Goal: Task Accomplishment & Management: Use online tool/utility

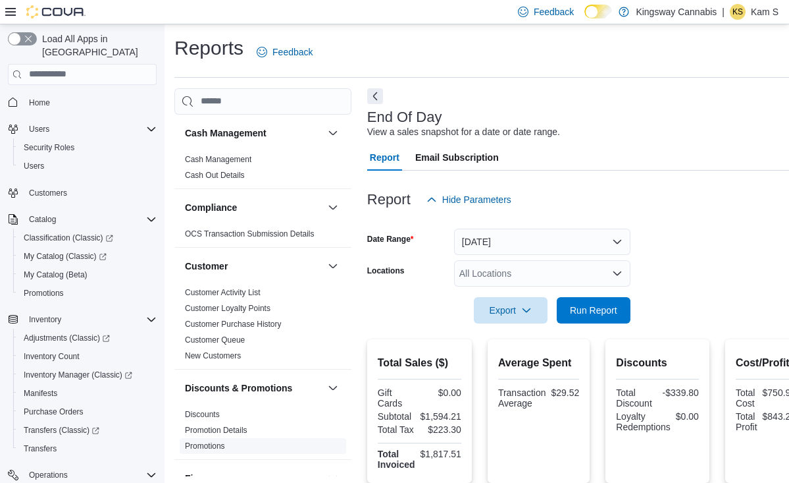
scroll to position [193, 0]
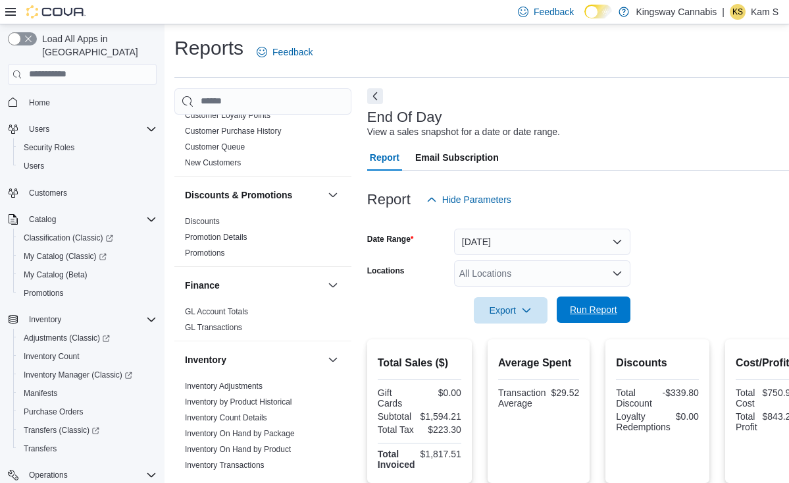
click at [603, 308] on span "Run Report" at bounding box center [593, 309] width 47 height 13
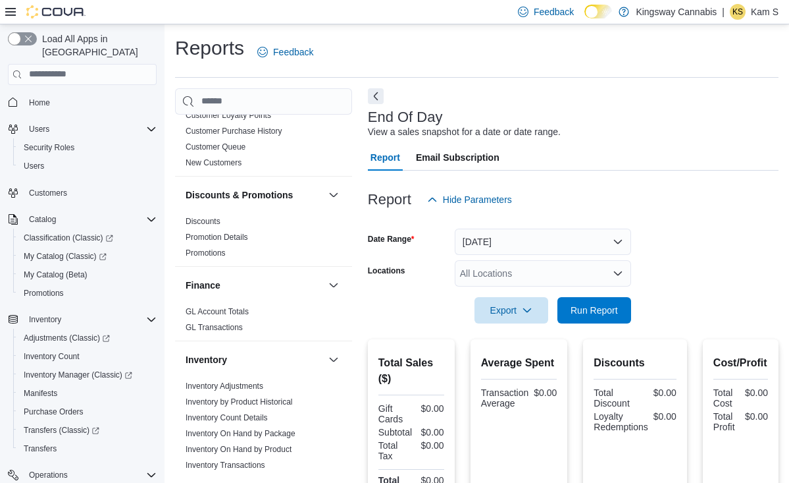
click at [525, 246] on button "[DATE]" at bounding box center [543, 241] width 176 height 26
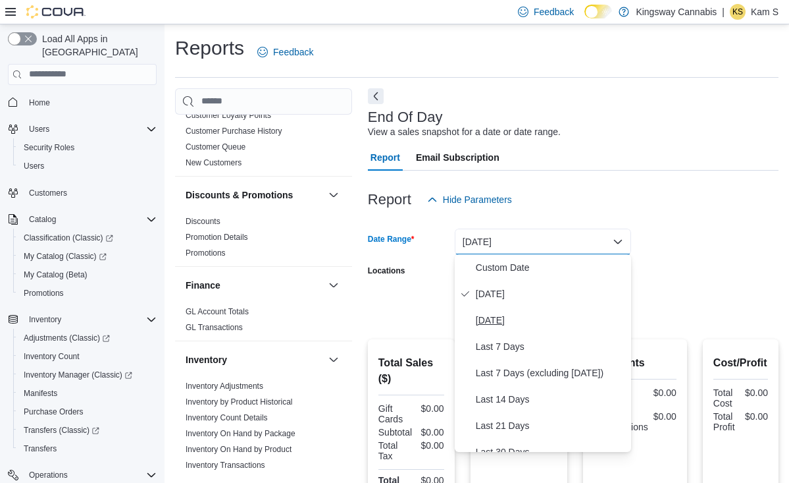
click at [500, 318] on span "[DATE]" at bounding box center [551, 320] width 150 height 16
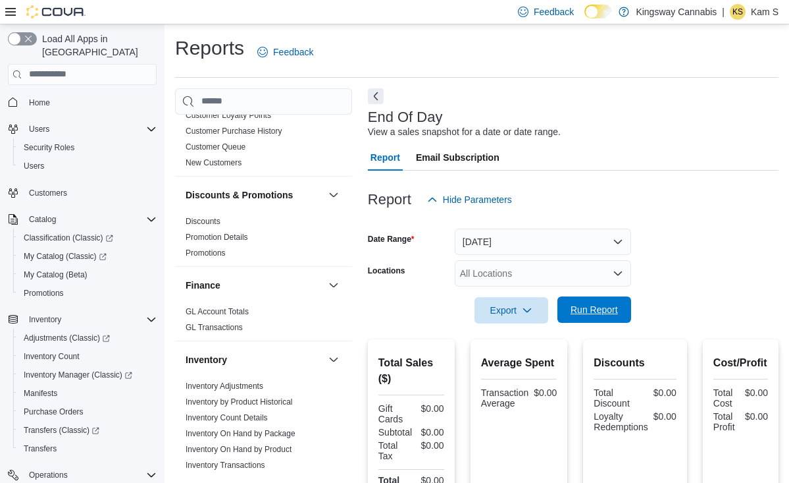
click at [589, 309] on span "Run Report" at bounding box center [594, 309] width 47 height 13
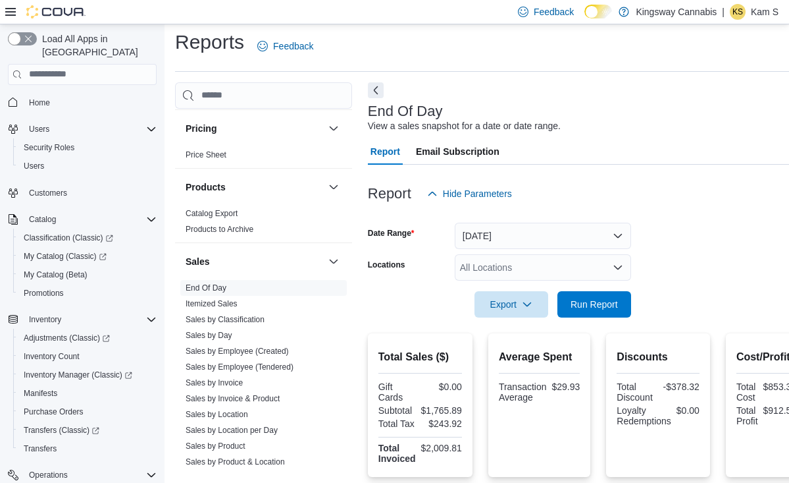
scroll to position [793, 0]
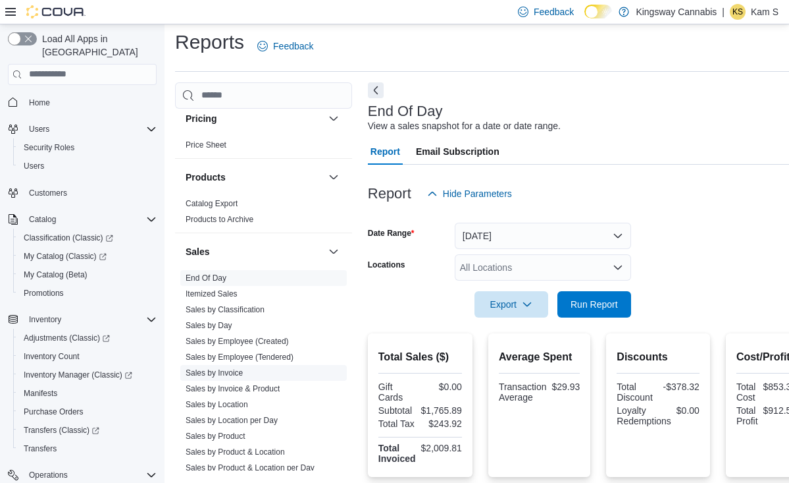
click at [234, 373] on link "Sales by Invoice" at bounding box center [214, 372] width 57 height 9
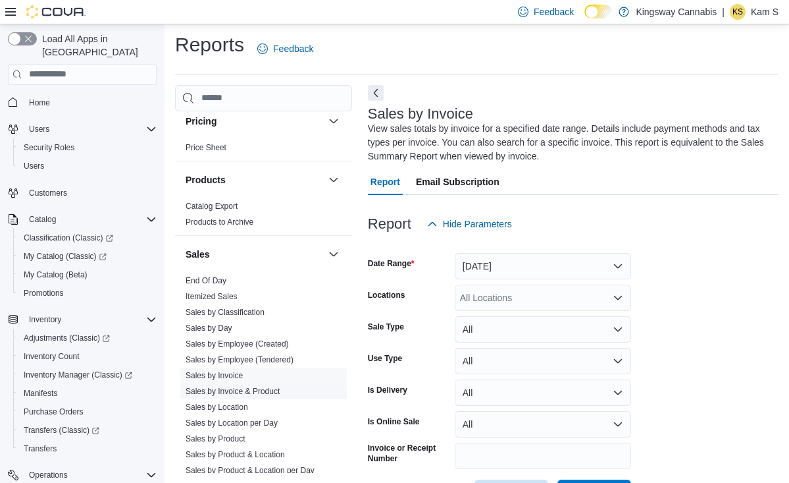
scroll to position [52, 0]
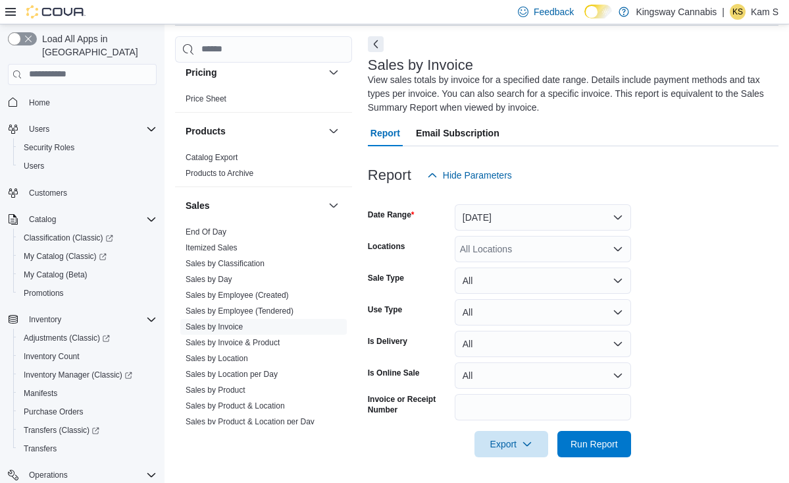
click at [553, 213] on button "Yesterday" at bounding box center [543, 217] width 176 height 26
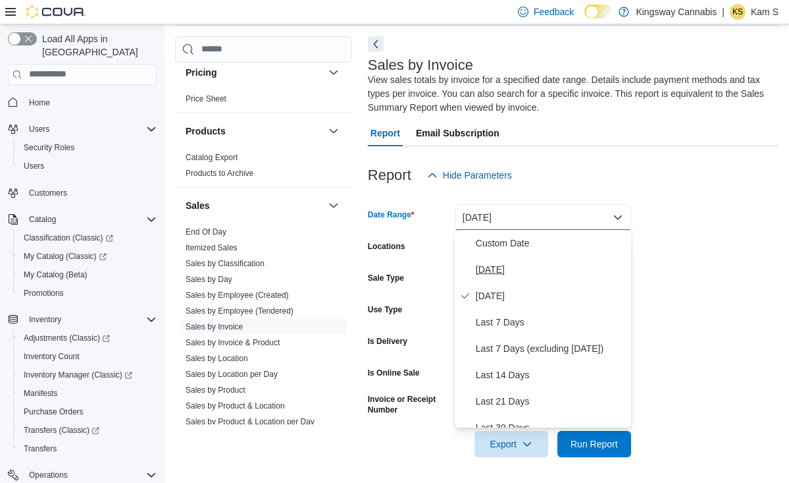
click at [513, 271] on span "Today" at bounding box center [551, 269] width 150 height 16
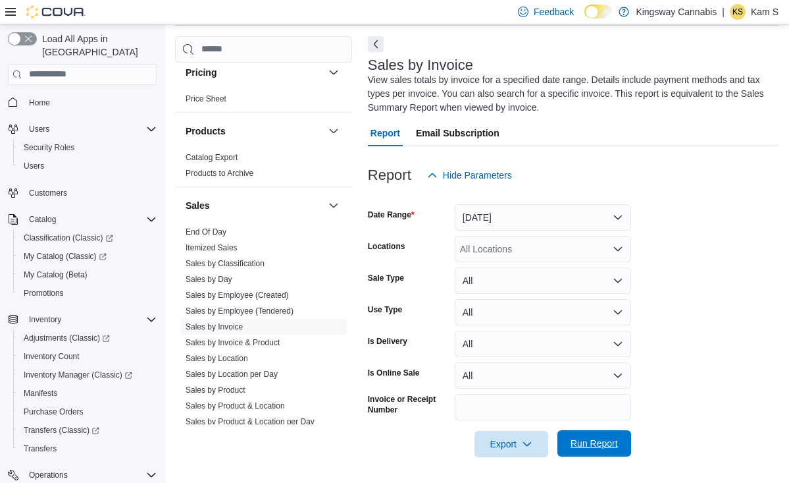
click at [596, 438] on span "Run Report" at bounding box center [594, 442] width 47 height 13
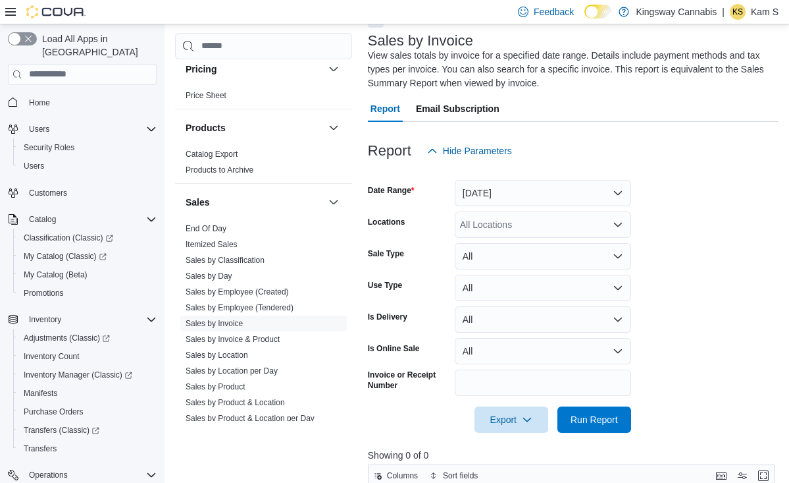
scroll to position [59, 0]
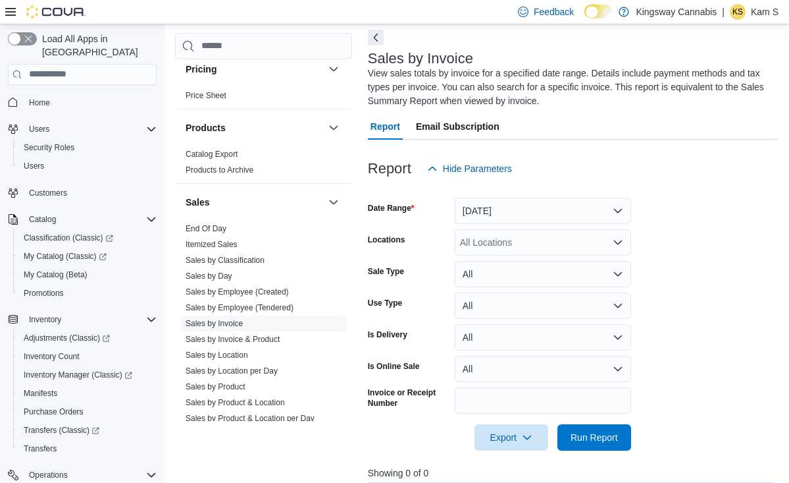
click at [618, 205] on button "Today" at bounding box center [543, 210] width 176 height 26
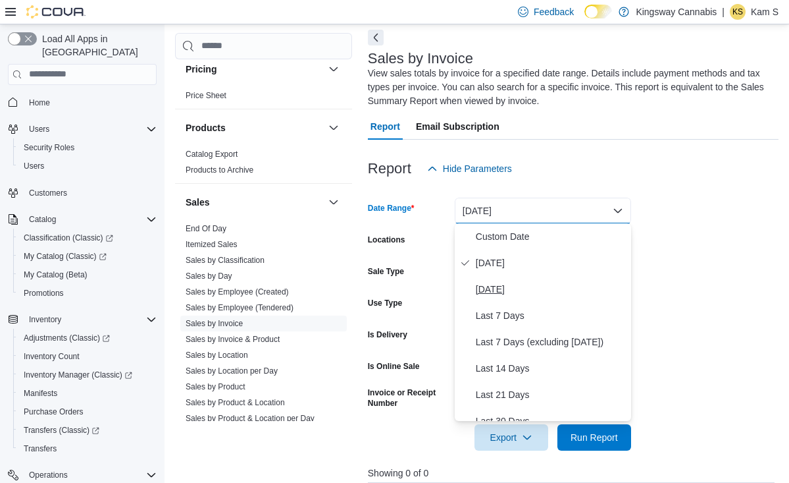
click at [512, 286] on span "Yesterday" at bounding box center [551, 289] width 150 height 16
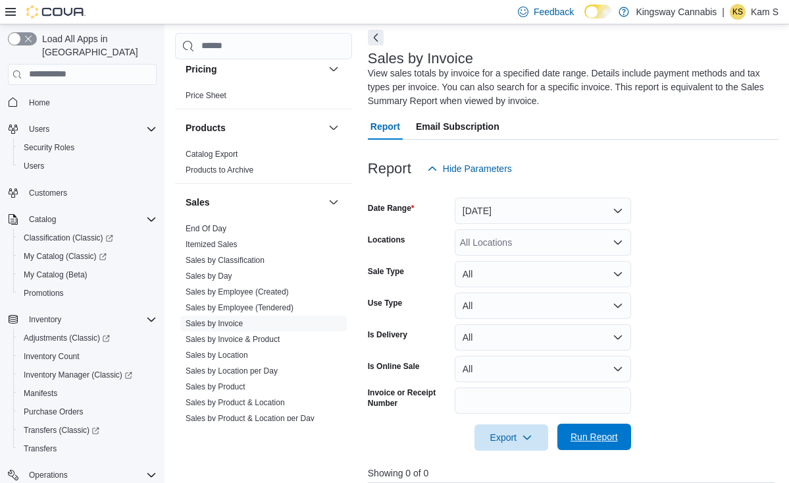
click at [604, 432] on span "Run Report" at bounding box center [594, 436] width 47 height 13
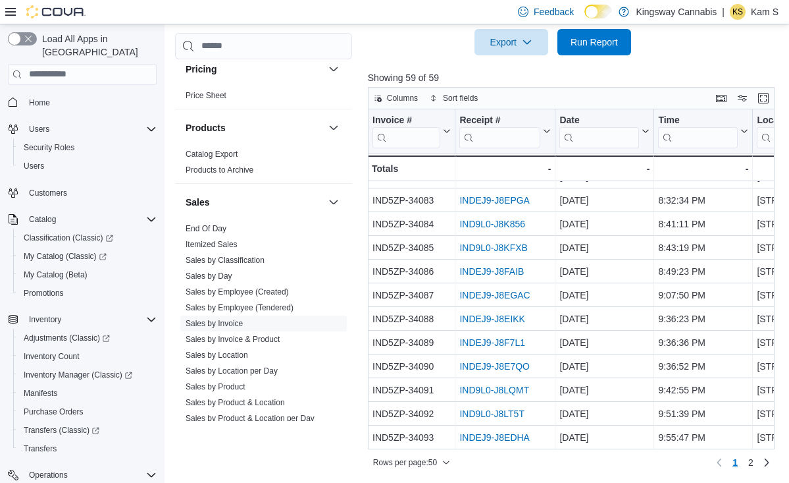
scroll to position [917, 0]
click at [751, 464] on span "2" at bounding box center [750, 462] width 5 height 13
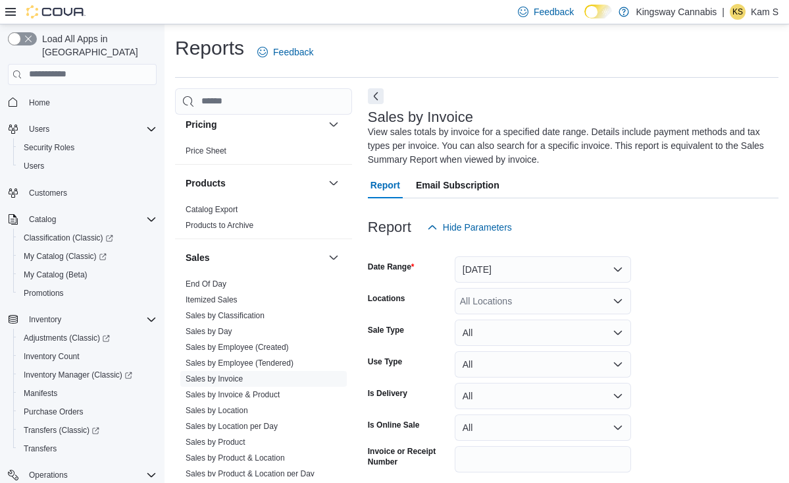
scroll to position [0, 0]
click at [36, 97] on span "Home" at bounding box center [39, 102] width 21 height 11
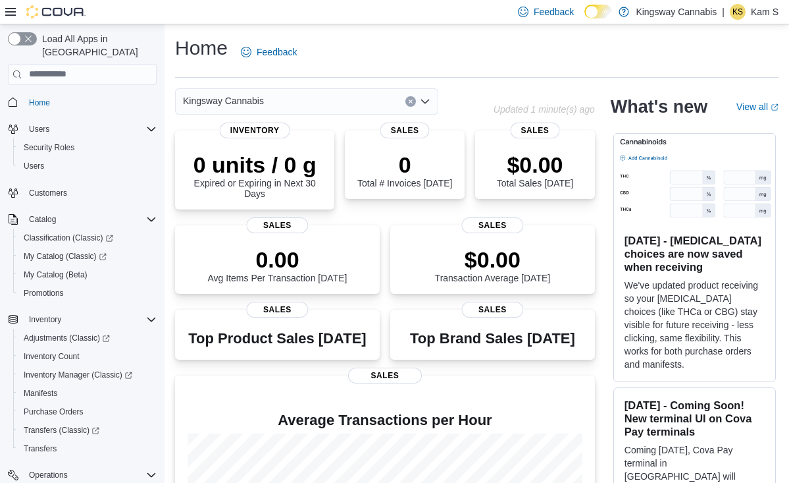
click at [427, 101] on icon "Open list of options" at bounding box center [425, 101] width 8 height 4
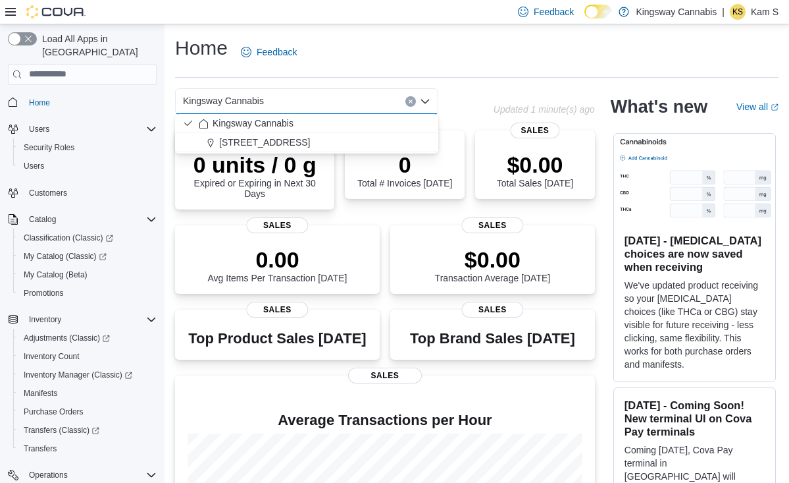
click at [482, 74] on div "Home Feedback" at bounding box center [477, 56] width 604 height 43
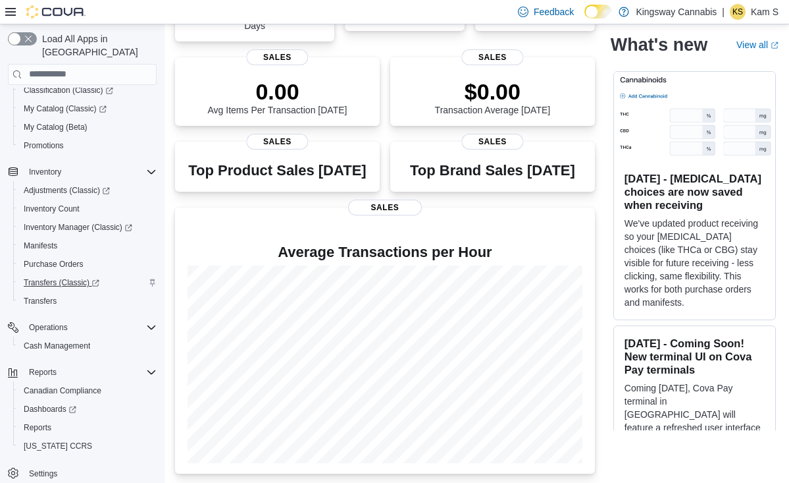
scroll to position [167, 0]
click at [43, 422] on span "Reports" at bounding box center [38, 427] width 28 height 11
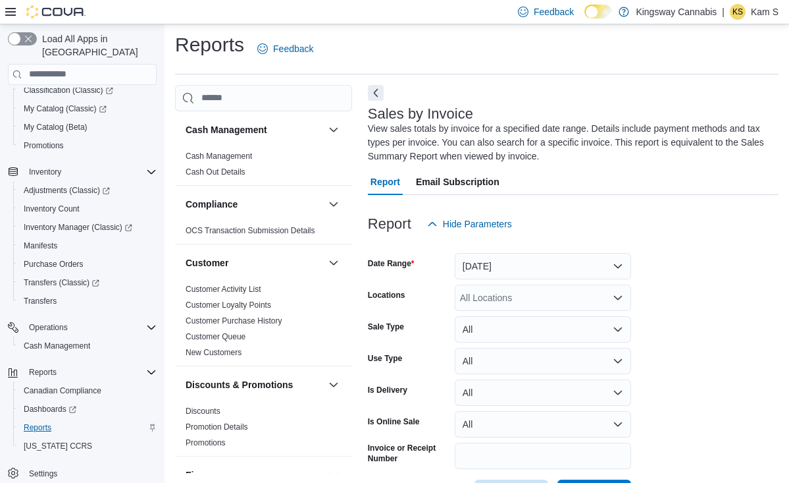
scroll to position [52, 0]
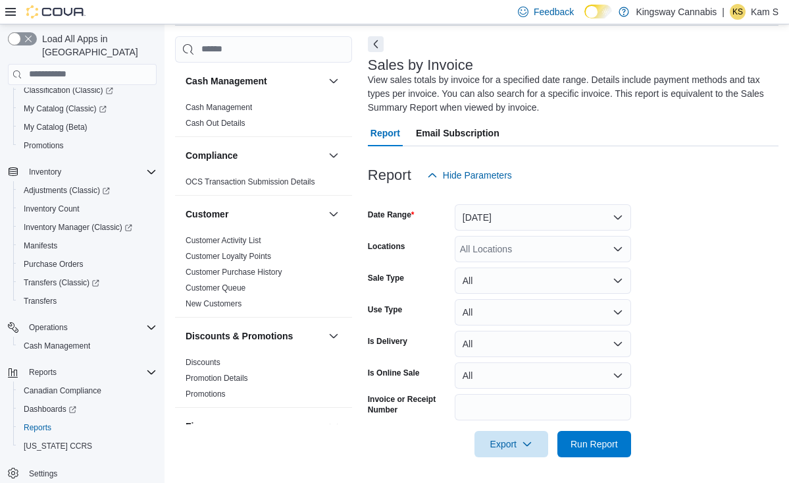
click at [583, 221] on button "Yesterday" at bounding box center [543, 217] width 176 height 26
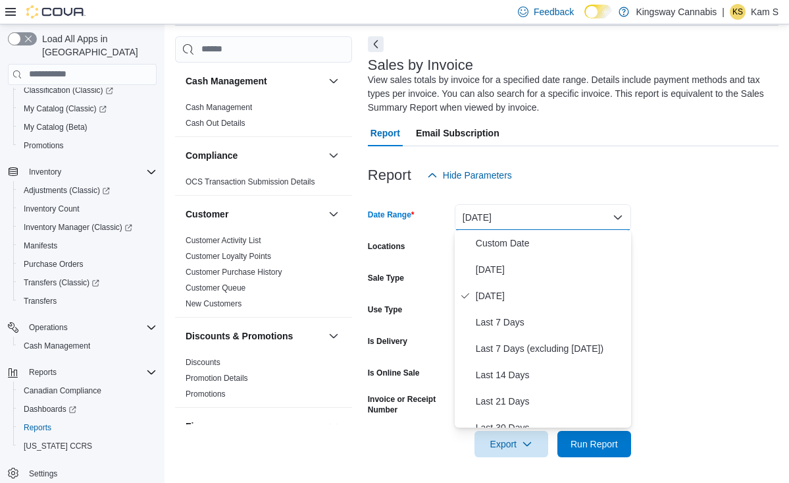
click at [688, 203] on form "Date Range Yesterday Locations All Locations Sale Type All Use Type All Is Deli…" at bounding box center [573, 322] width 411 height 269
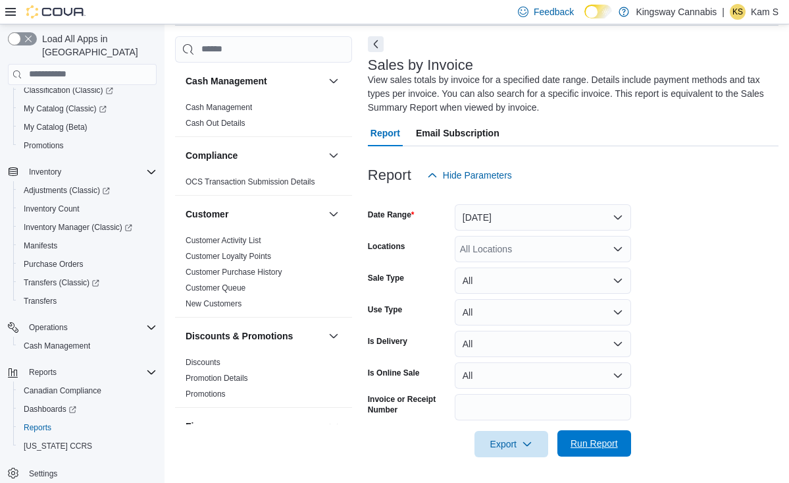
click at [596, 443] on span "Run Report" at bounding box center [594, 442] width 47 height 13
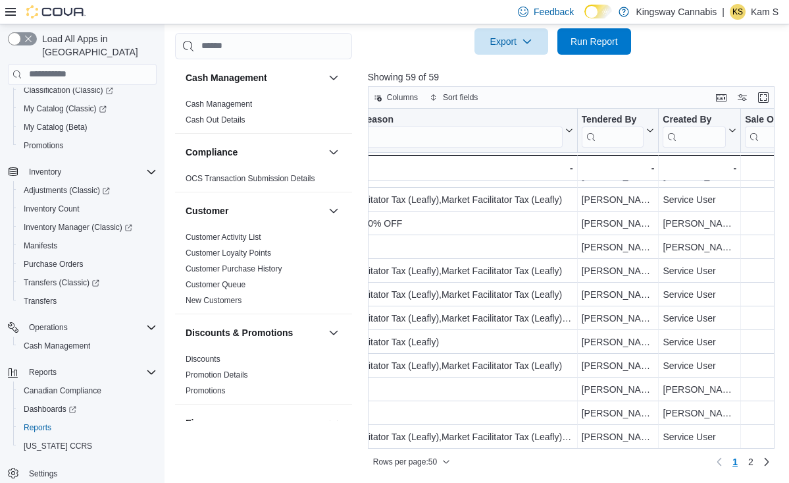
scroll to position [454, 0]
click at [750, 460] on span "2" at bounding box center [750, 462] width 5 height 13
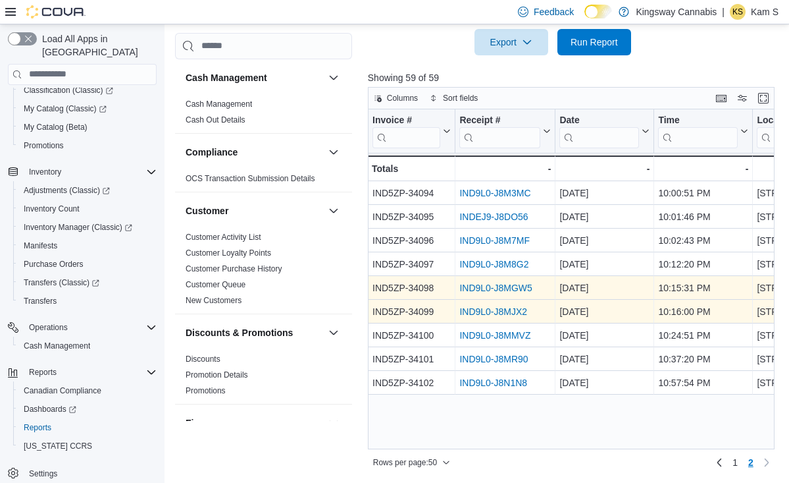
scroll to position [0, 0]
click at [519, 288] on link "IND9L0-J8MGW5" at bounding box center [495, 287] width 72 height 11
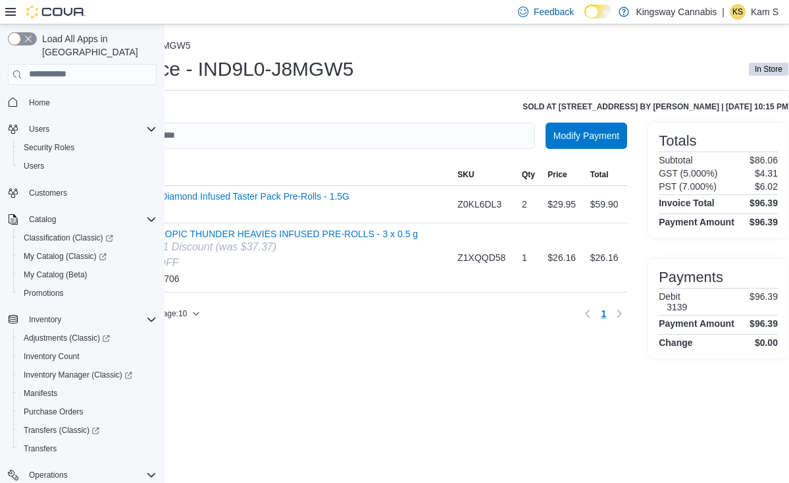
scroll to position [0, 59]
